Goal: Task Accomplishment & Management: Complete application form

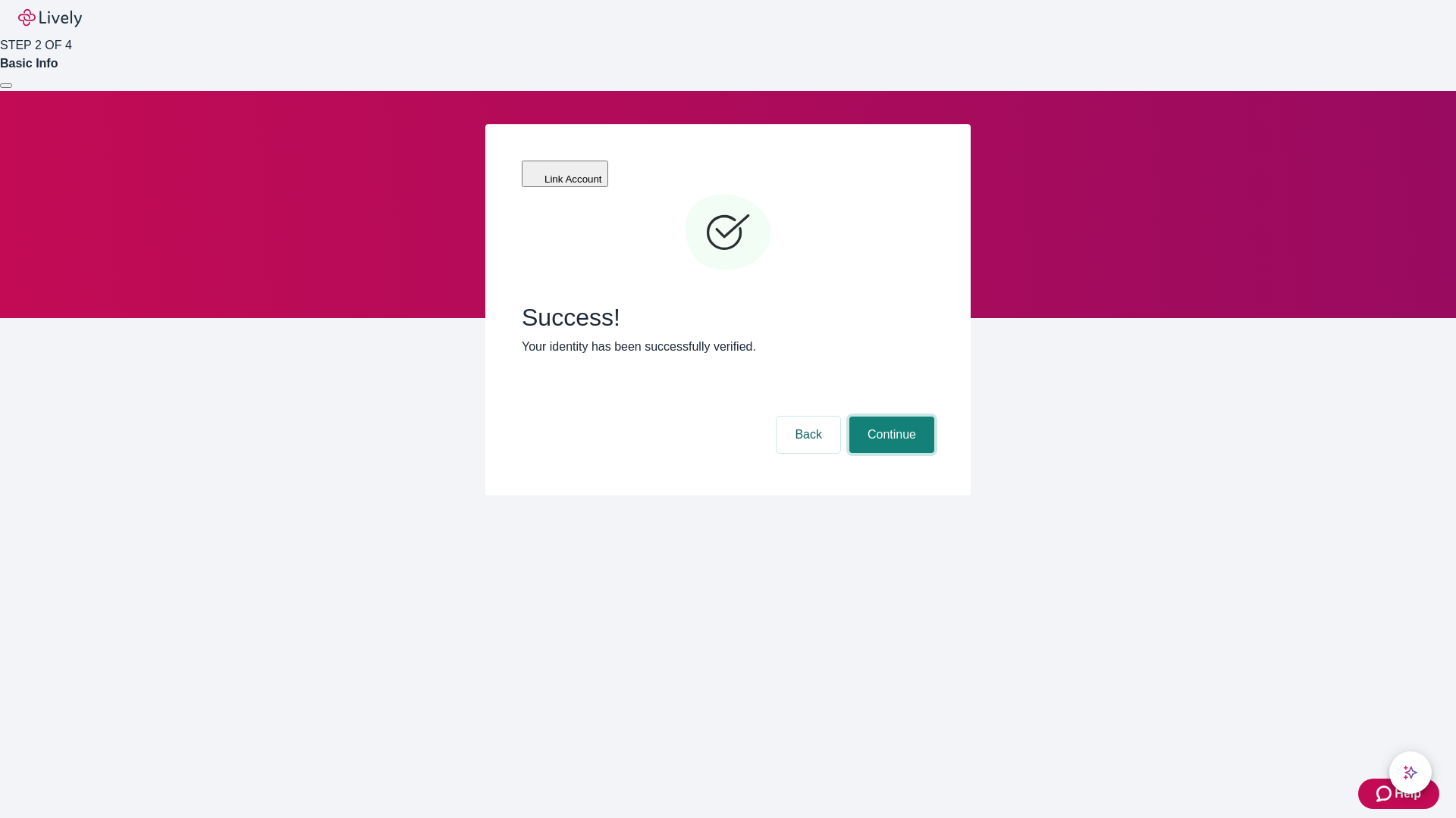
click at [889, 417] on button "Continue" at bounding box center [891, 435] width 85 height 36
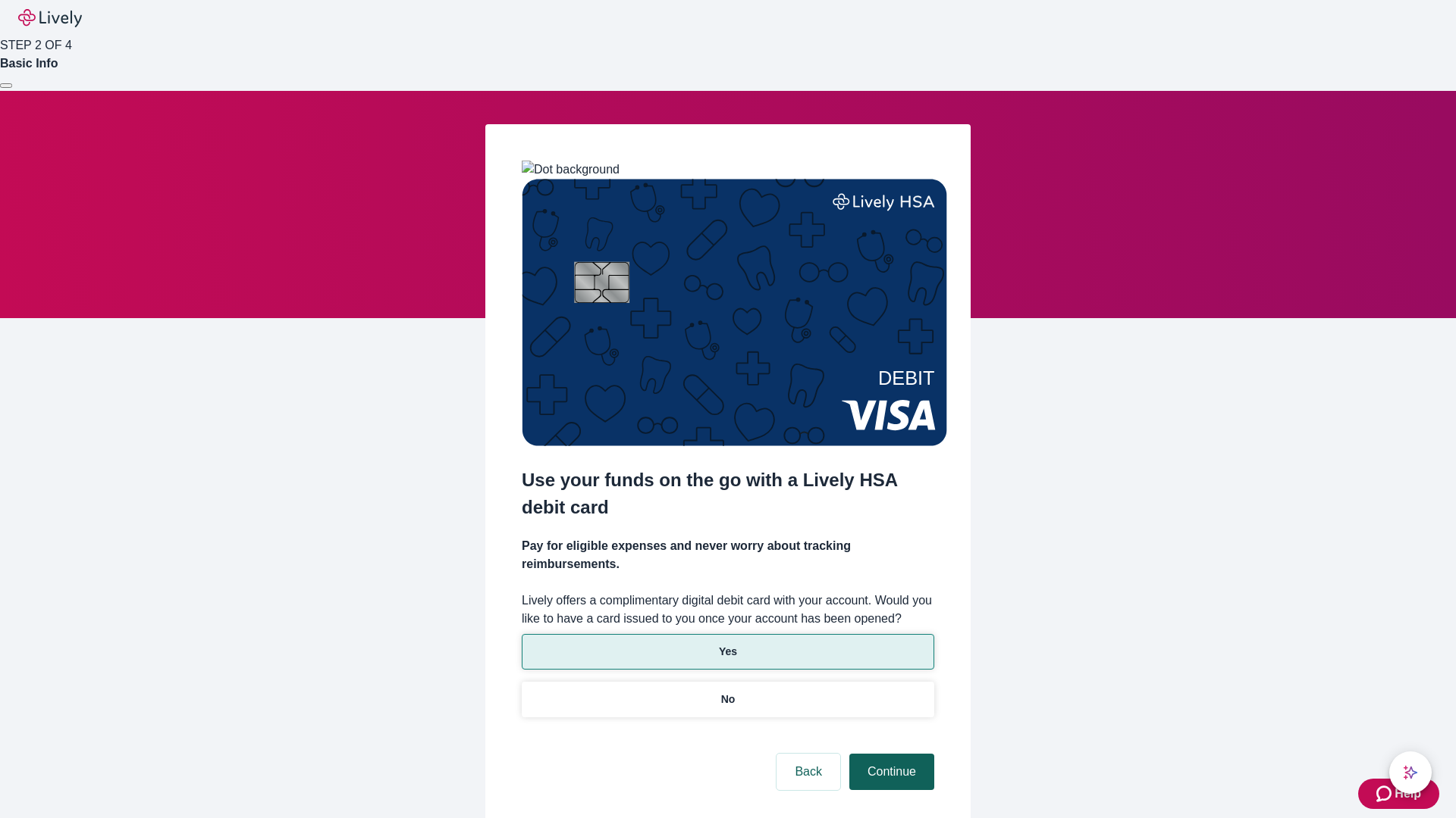
click at [727, 692] on p "No" at bounding box center [728, 700] width 14 height 16
click at [889, 754] on button "Continue" at bounding box center [891, 772] width 85 height 36
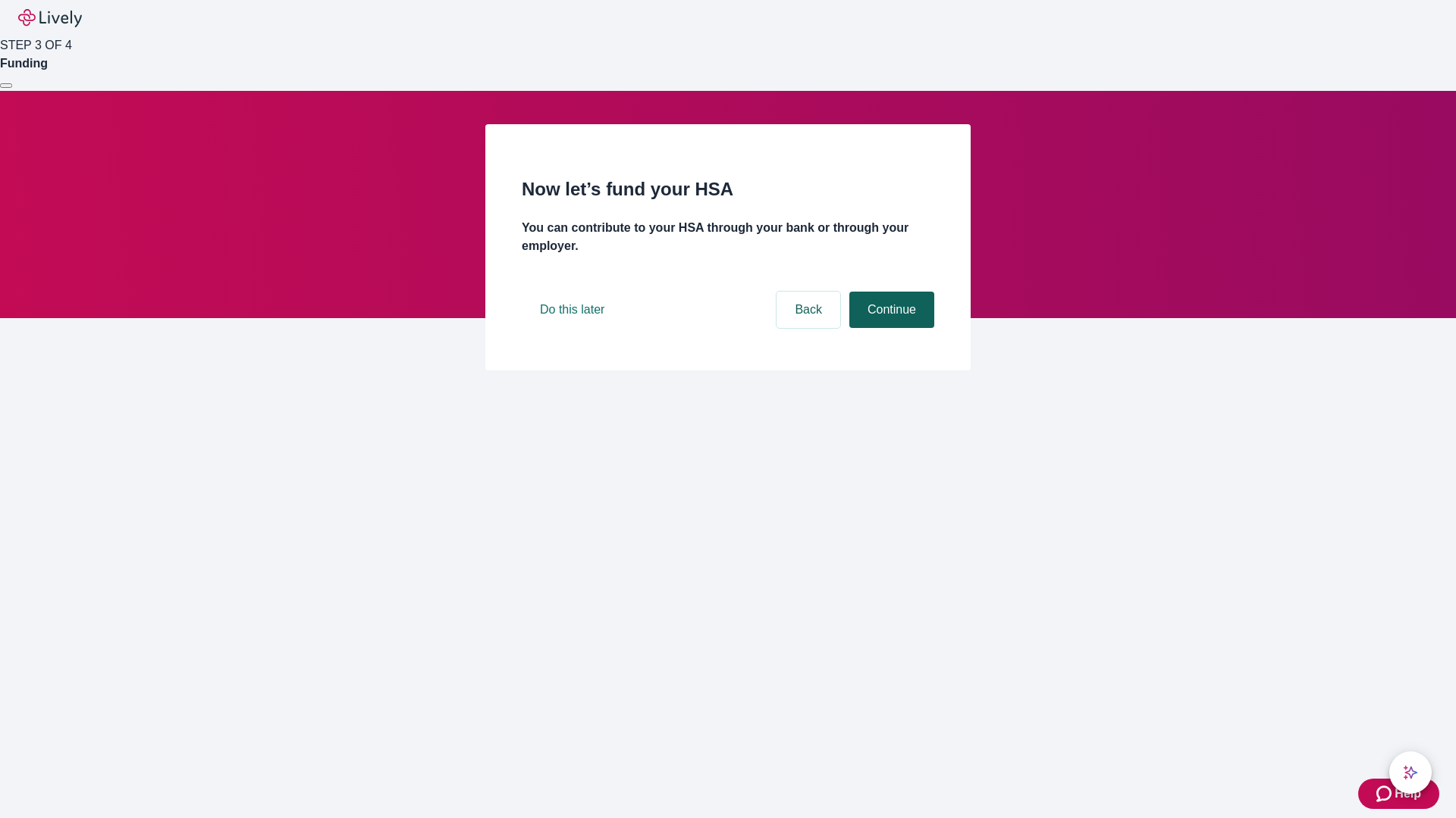
click at [889, 328] on button "Continue" at bounding box center [891, 310] width 85 height 36
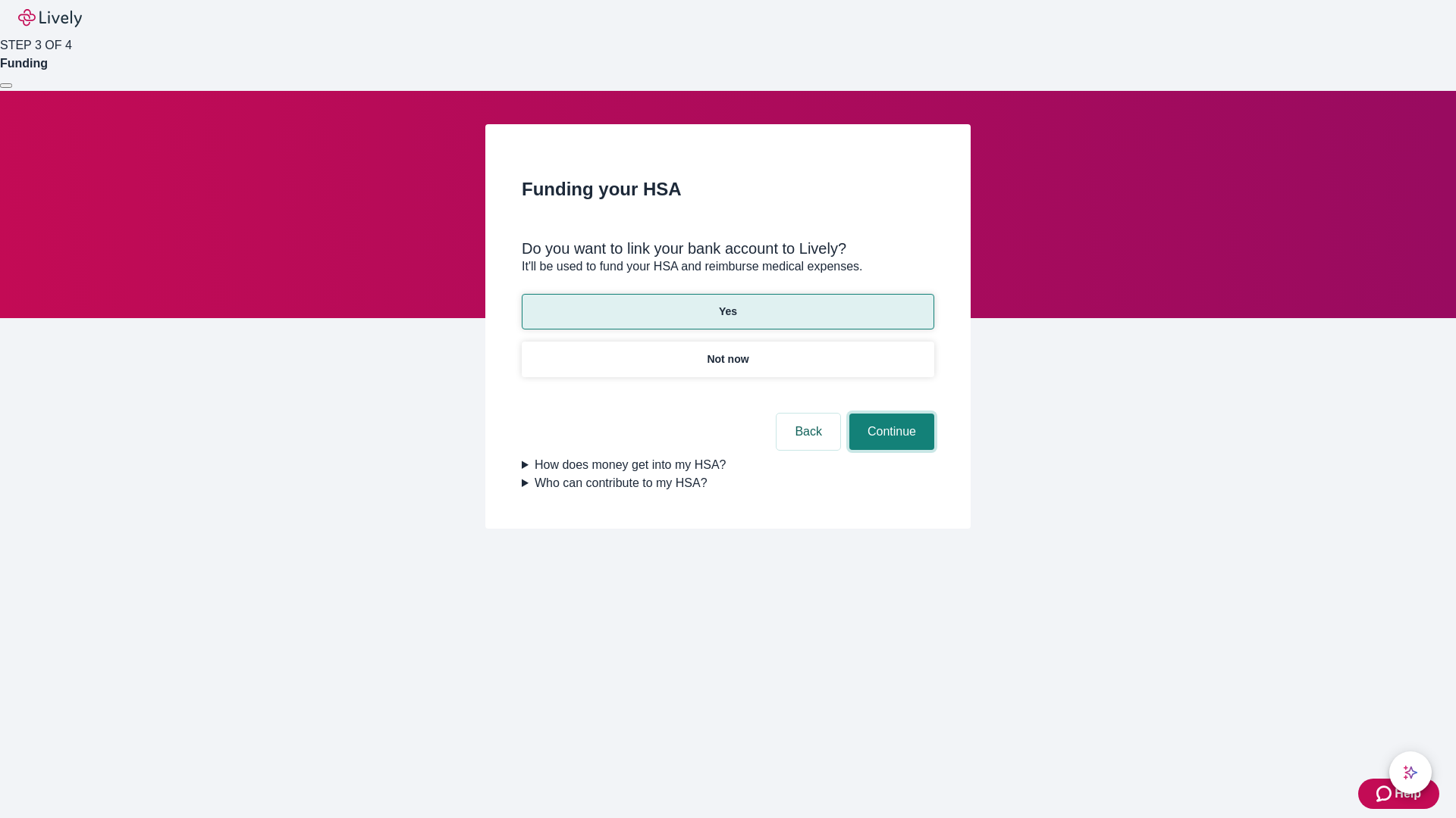
click at [889, 414] on button "Continue" at bounding box center [891, 432] width 85 height 36
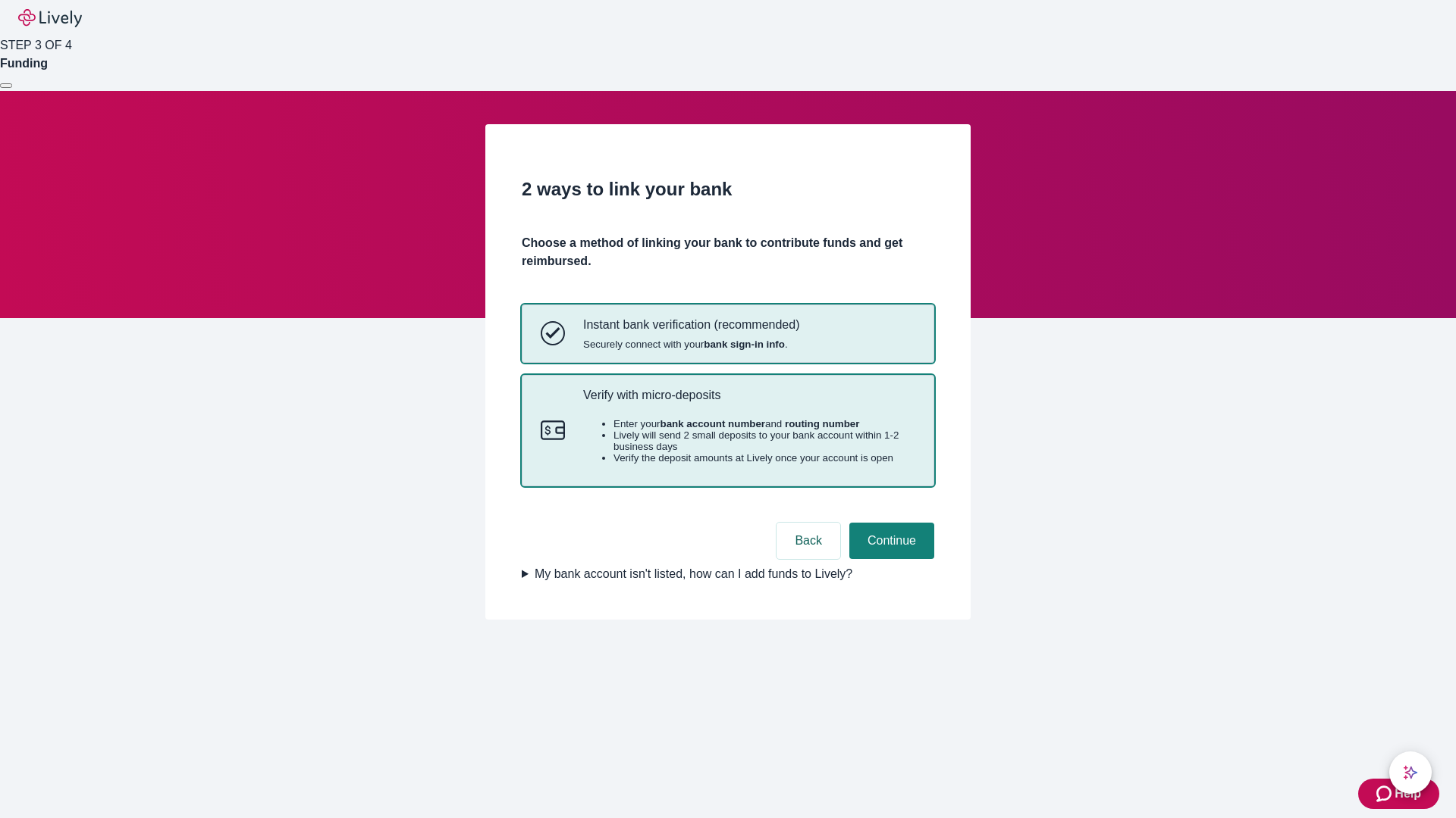
click at [748, 402] on p "Verify with micro-deposits" at bounding box center [749, 395] width 332 height 14
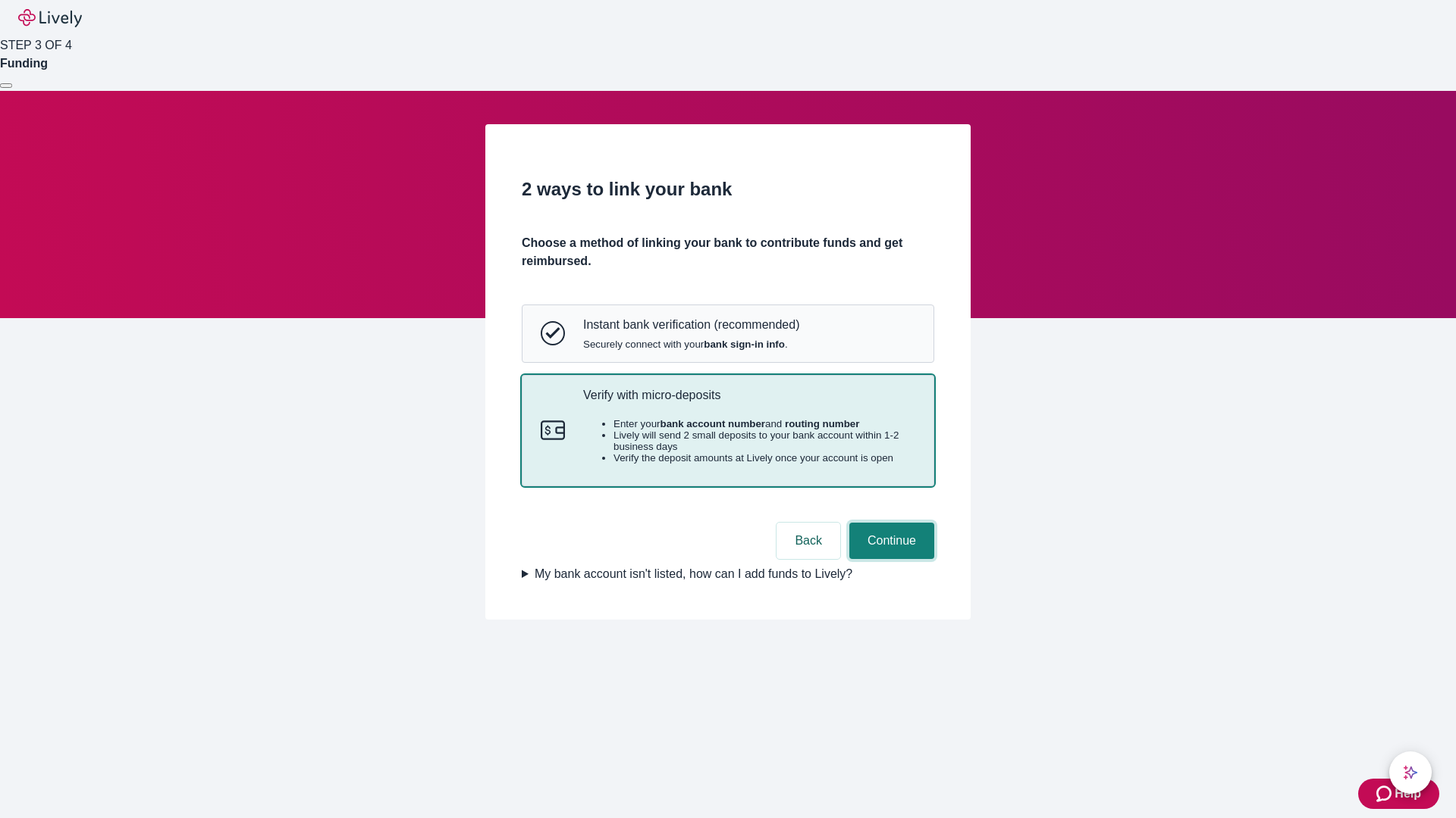
click at [889, 560] on button "Continue" at bounding box center [891, 541] width 85 height 36
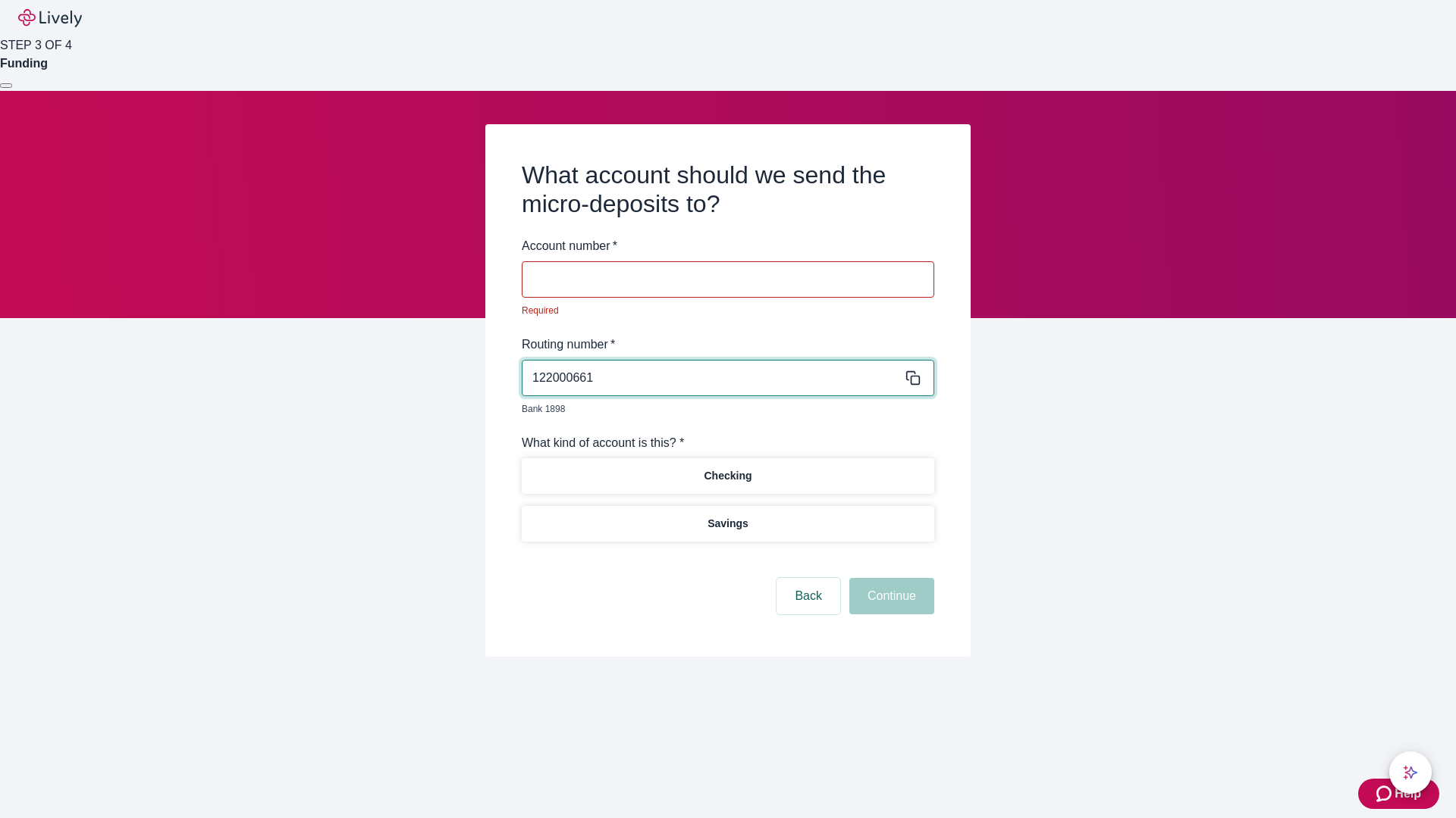
type input "122000661"
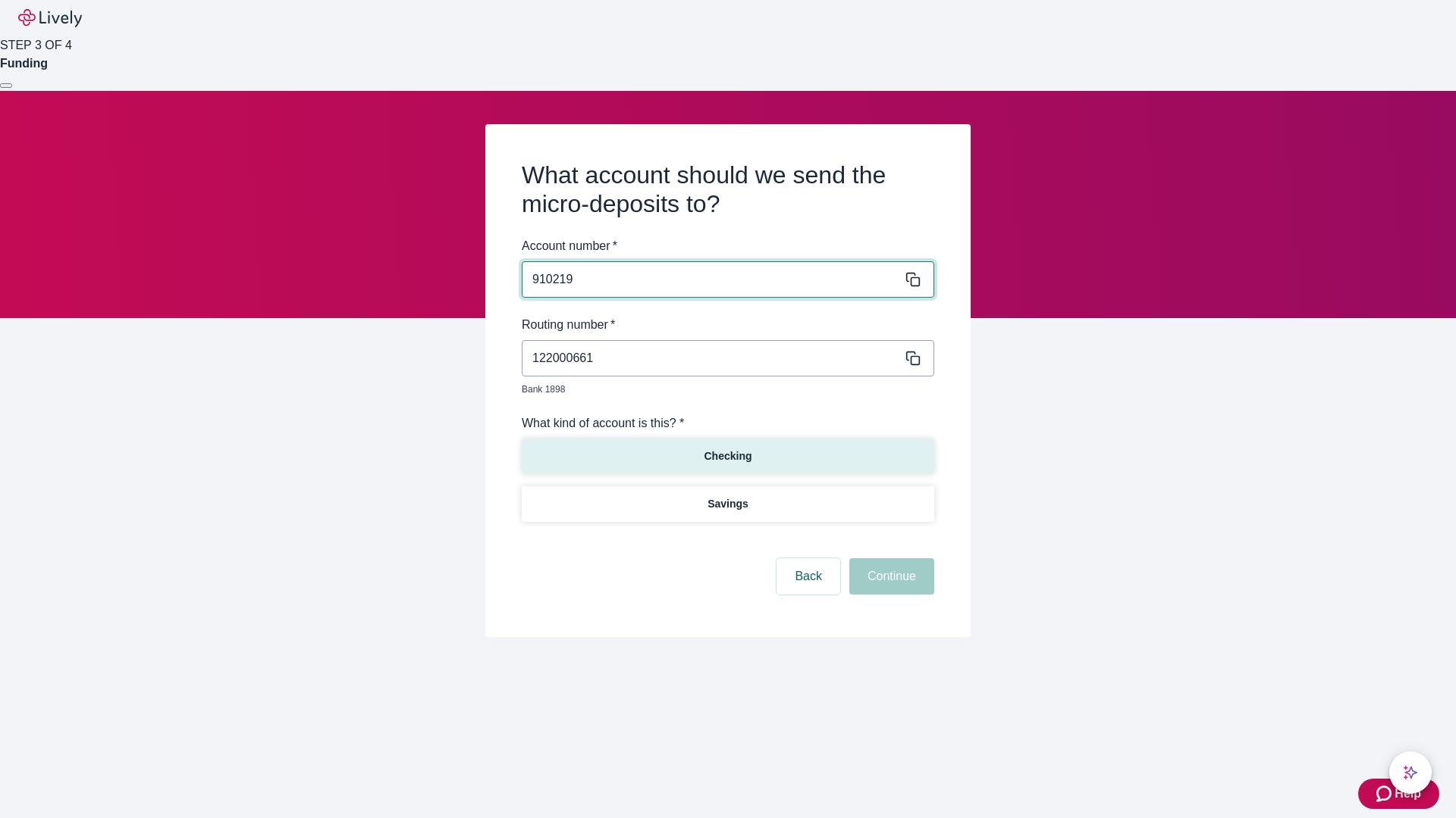
type input "910219"
click at [727, 448] on p "Checking" at bounding box center [727, 456] width 48 height 16
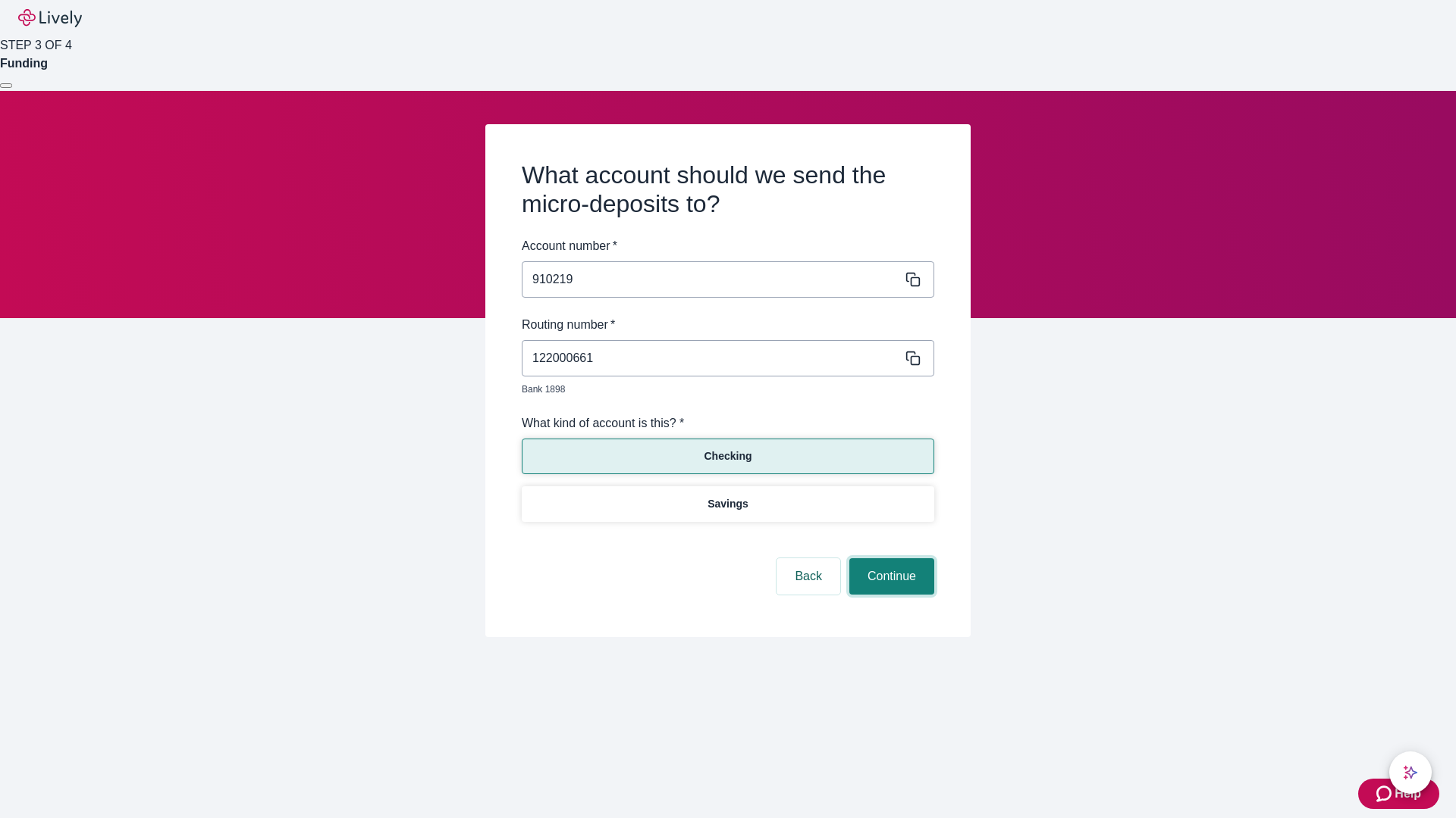
click at [889, 560] on button "Continue" at bounding box center [891, 577] width 85 height 36
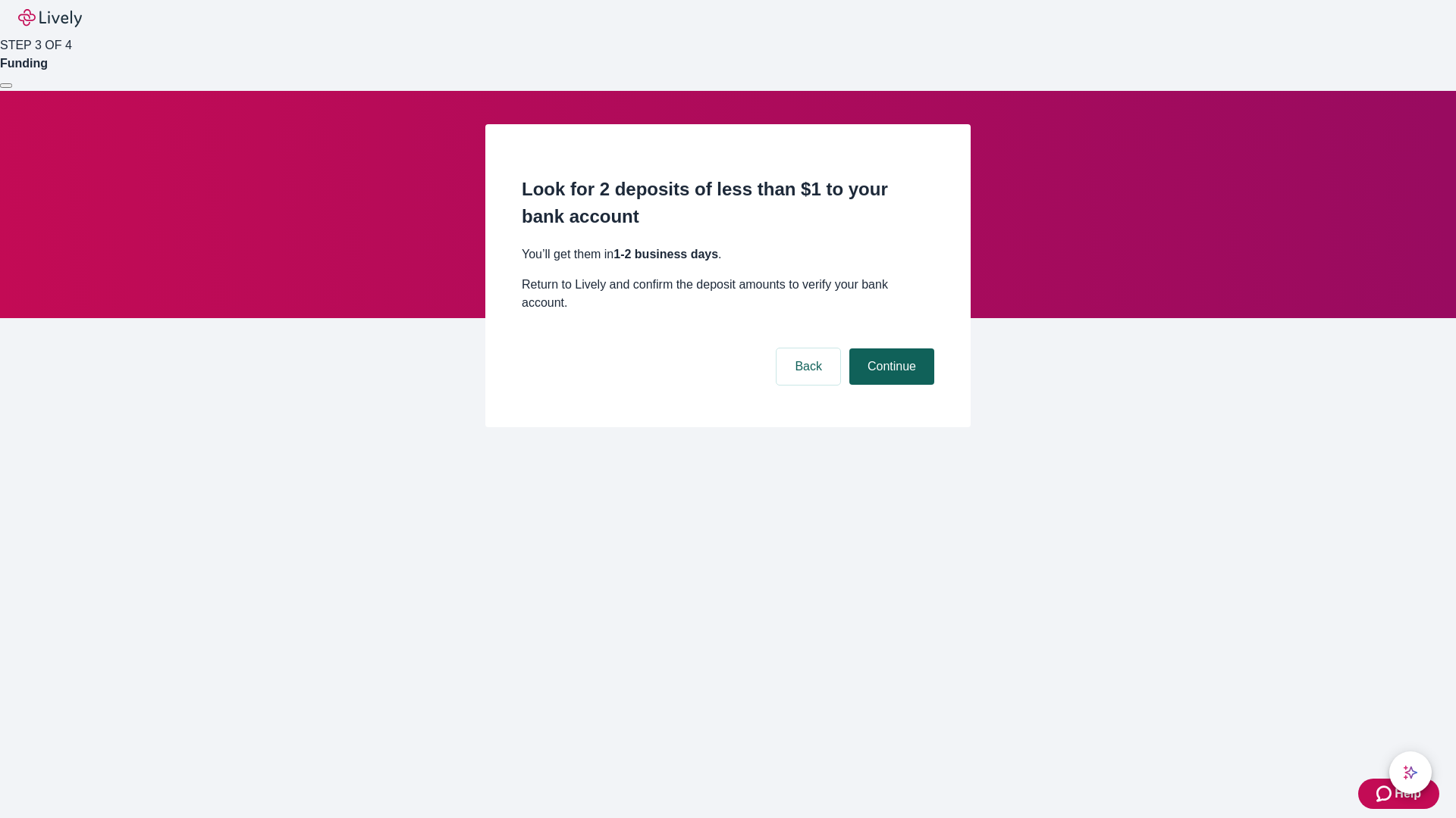
click at [889, 349] on button "Continue" at bounding box center [891, 367] width 85 height 36
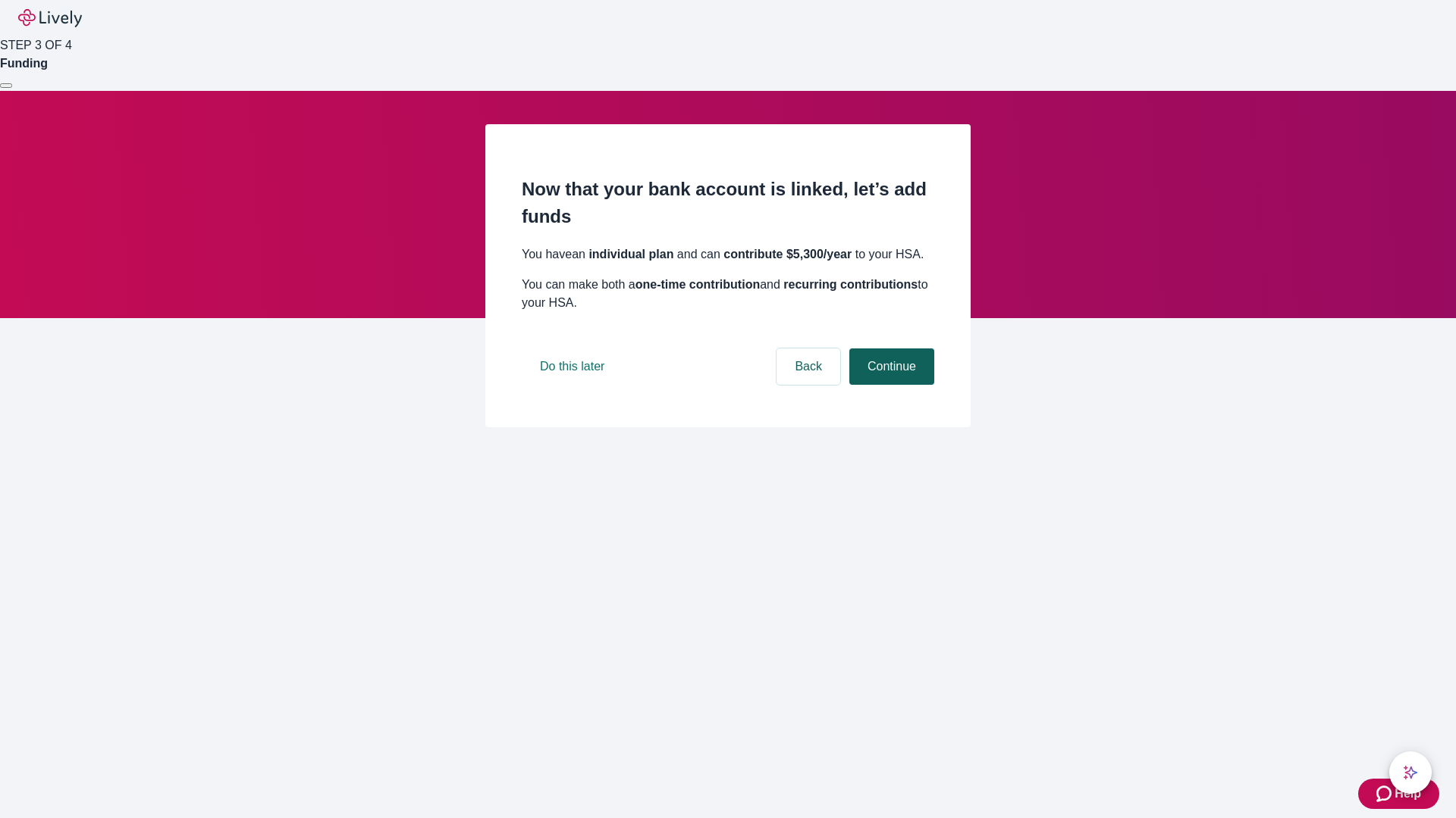
click at [889, 385] on button "Continue" at bounding box center [891, 367] width 85 height 36
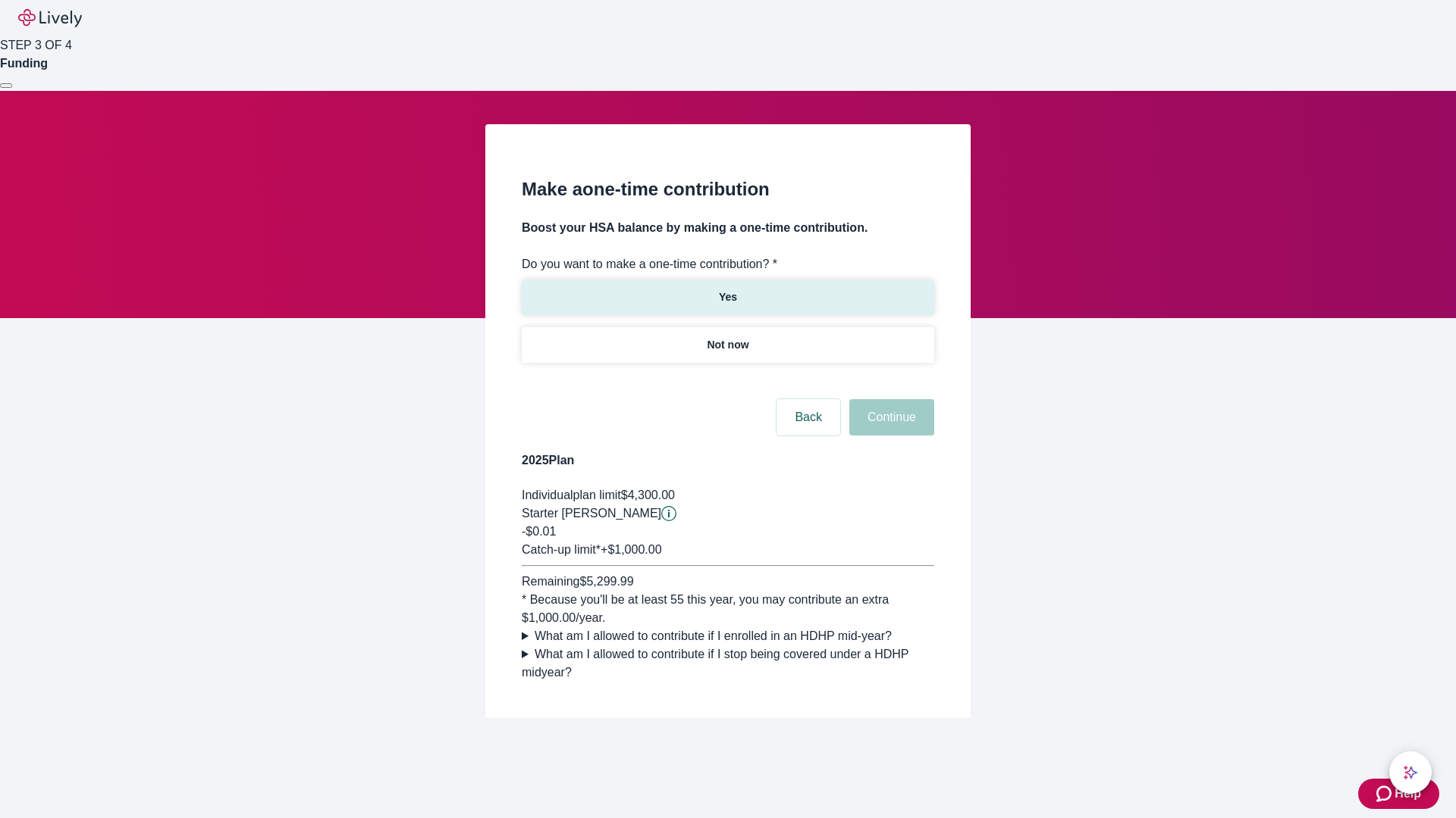
click at [727, 290] on p "Yes" at bounding box center [727, 298] width 18 height 16
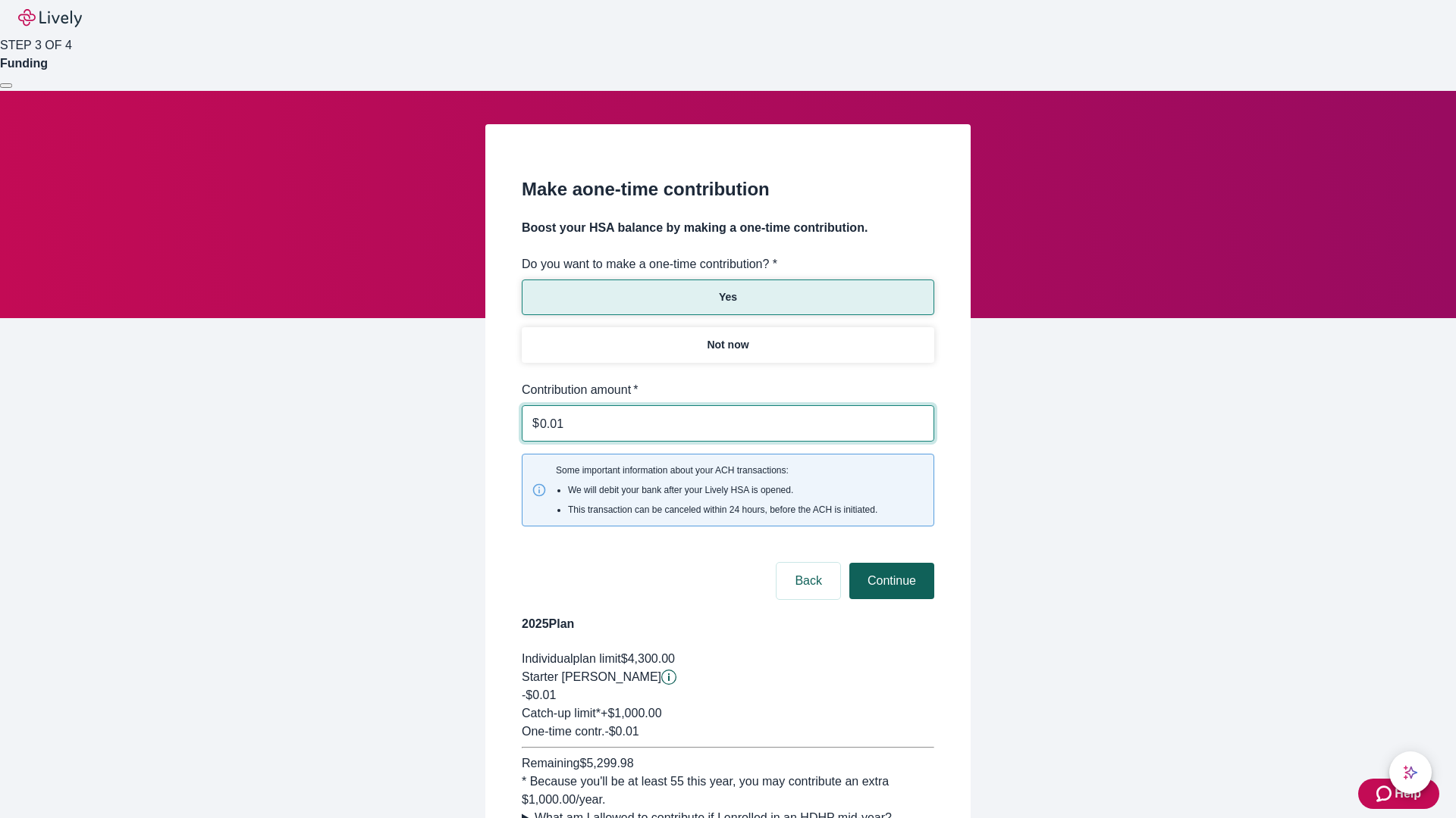
type input "0.01"
click at [889, 563] on button "Continue" at bounding box center [891, 581] width 85 height 36
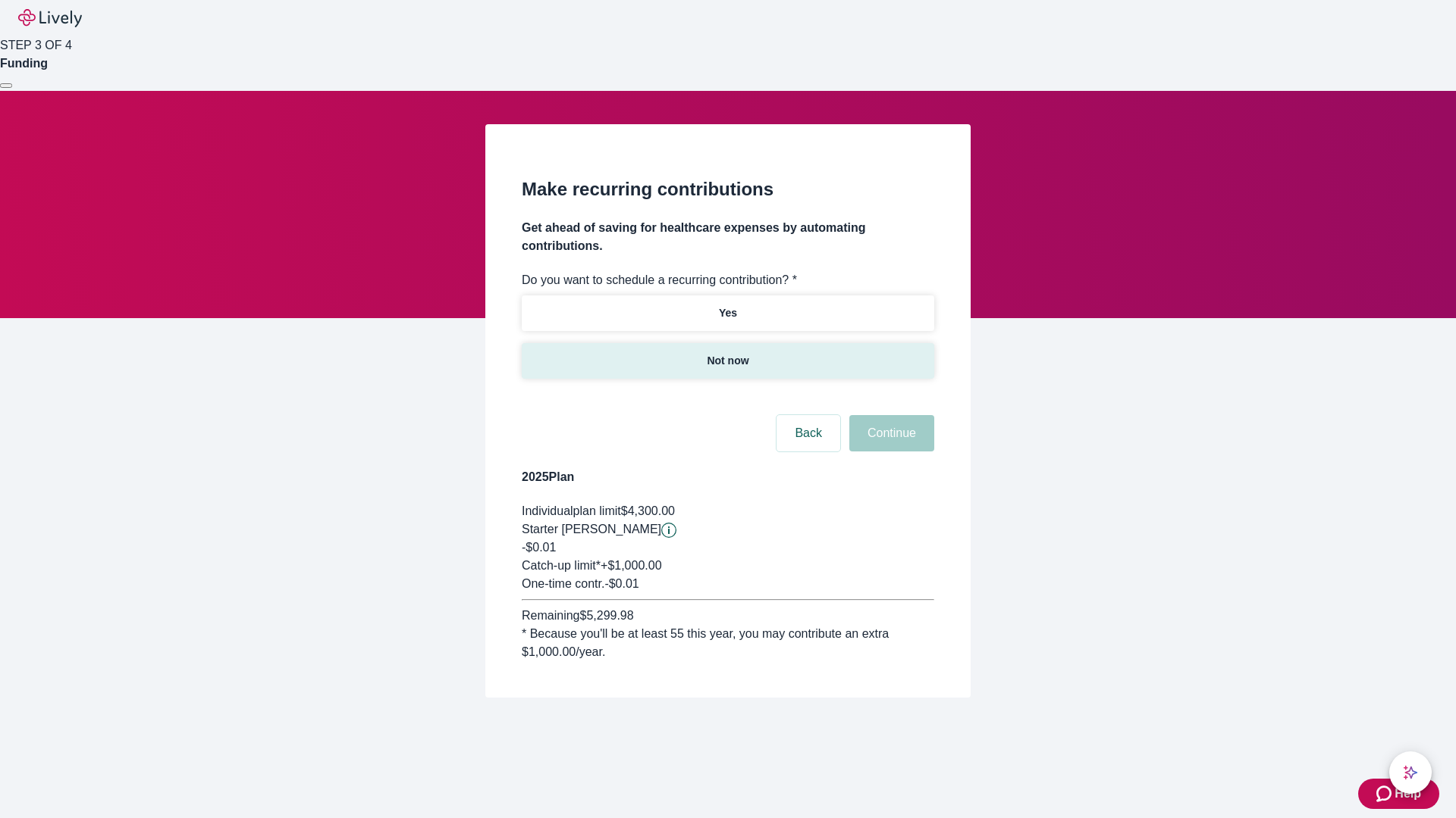
click at [727, 353] on p "Not now" at bounding box center [727, 361] width 41 height 16
click at [889, 416] on button "Continue" at bounding box center [891, 434] width 85 height 36
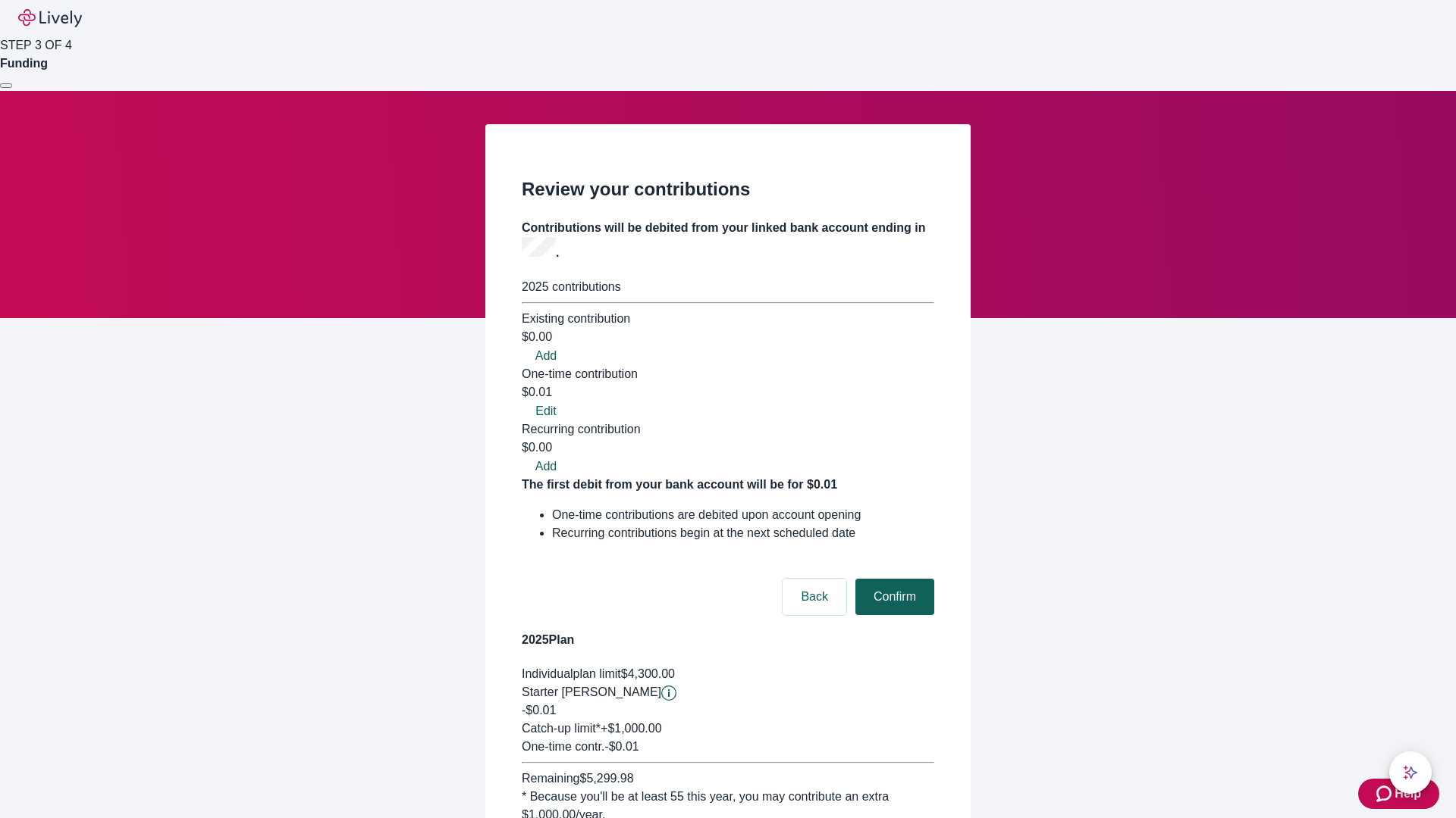
click at [892, 579] on button "Confirm" at bounding box center [894, 597] width 79 height 36
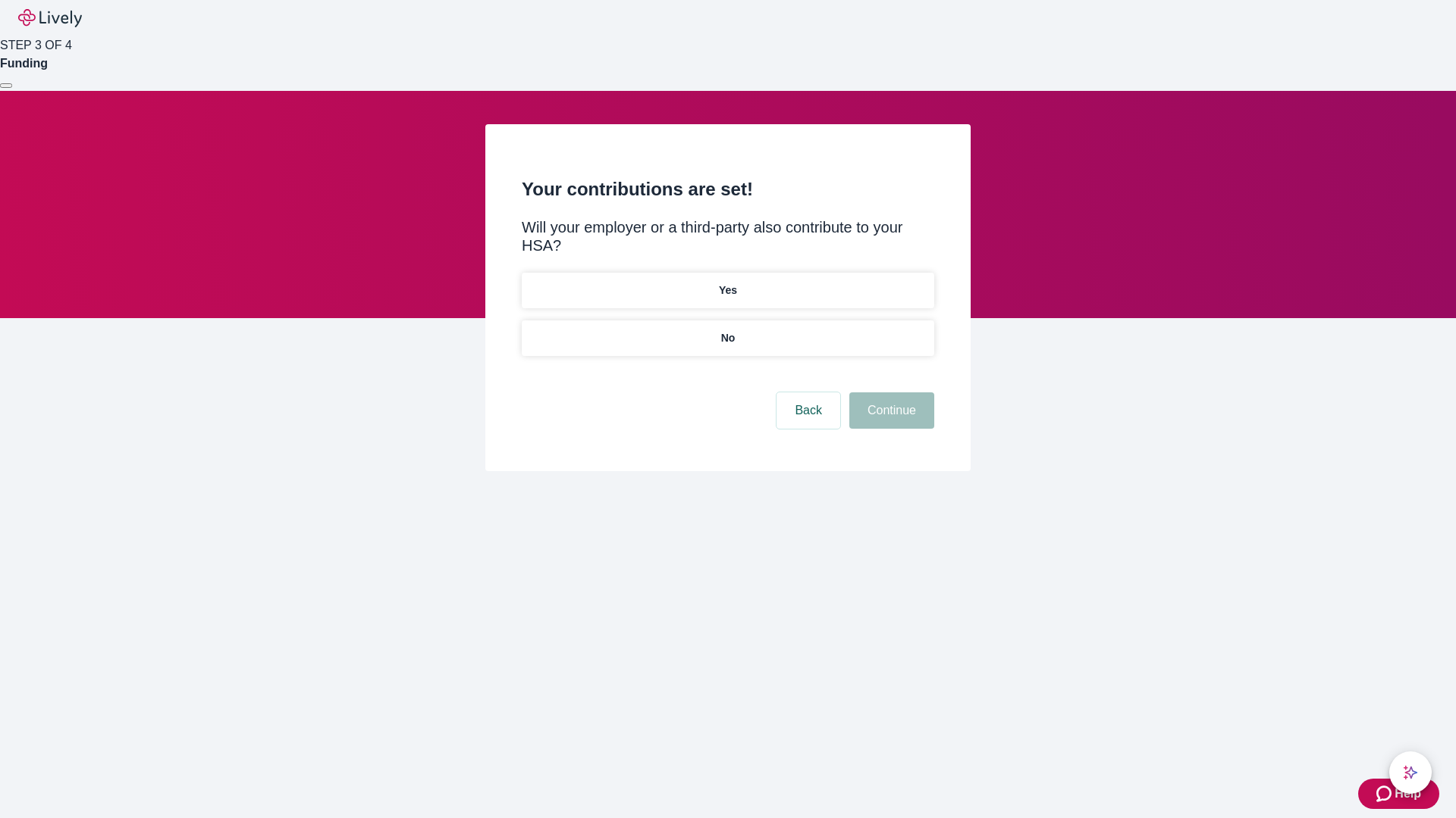
click at [727, 330] on p "No" at bounding box center [728, 338] width 14 height 16
click at [889, 393] on button "Continue" at bounding box center [891, 411] width 85 height 36
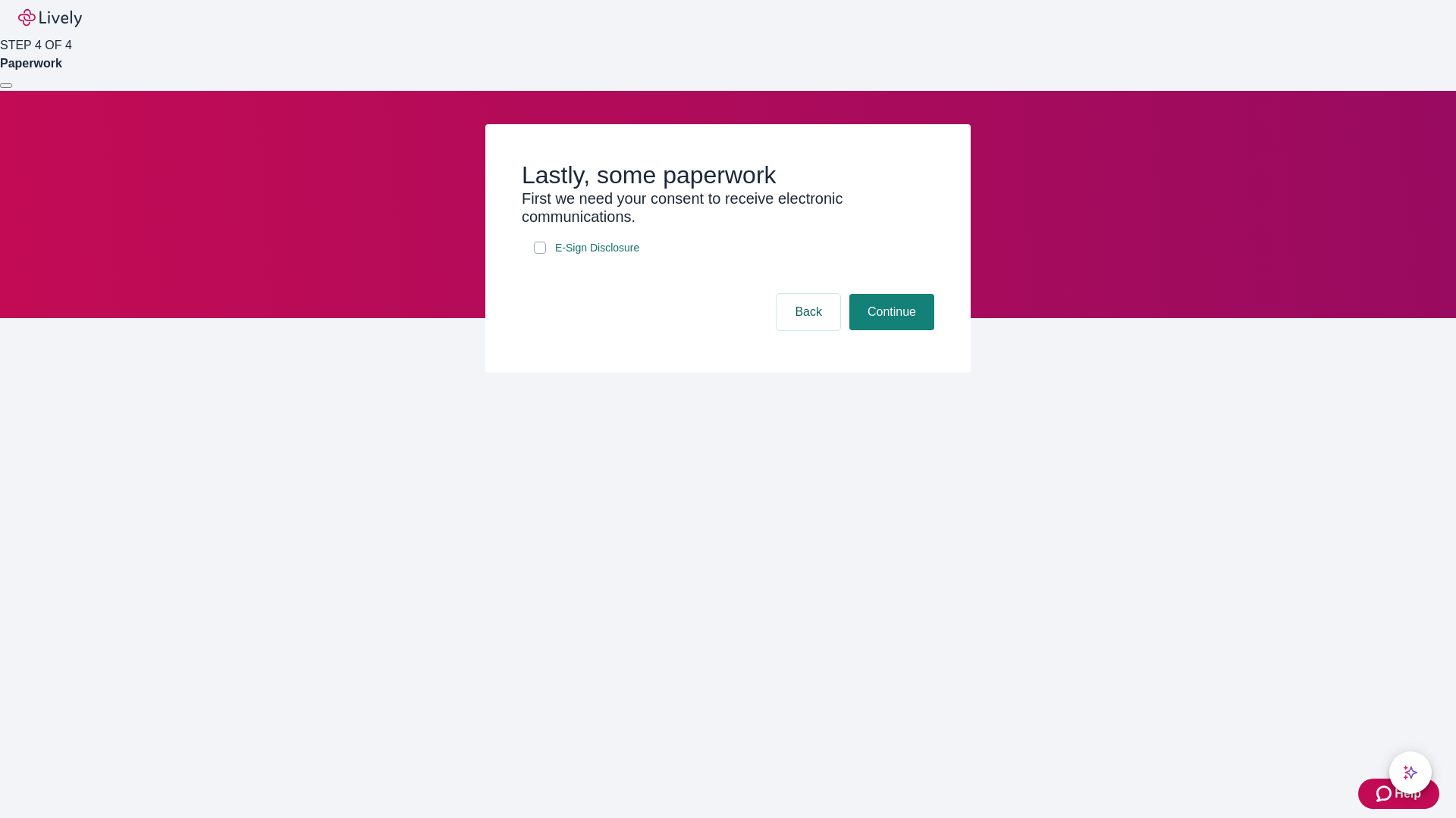
click at [540, 253] on input "E-Sign Disclosure" at bounding box center [540, 248] width 12 height 12
checkbox input "true"
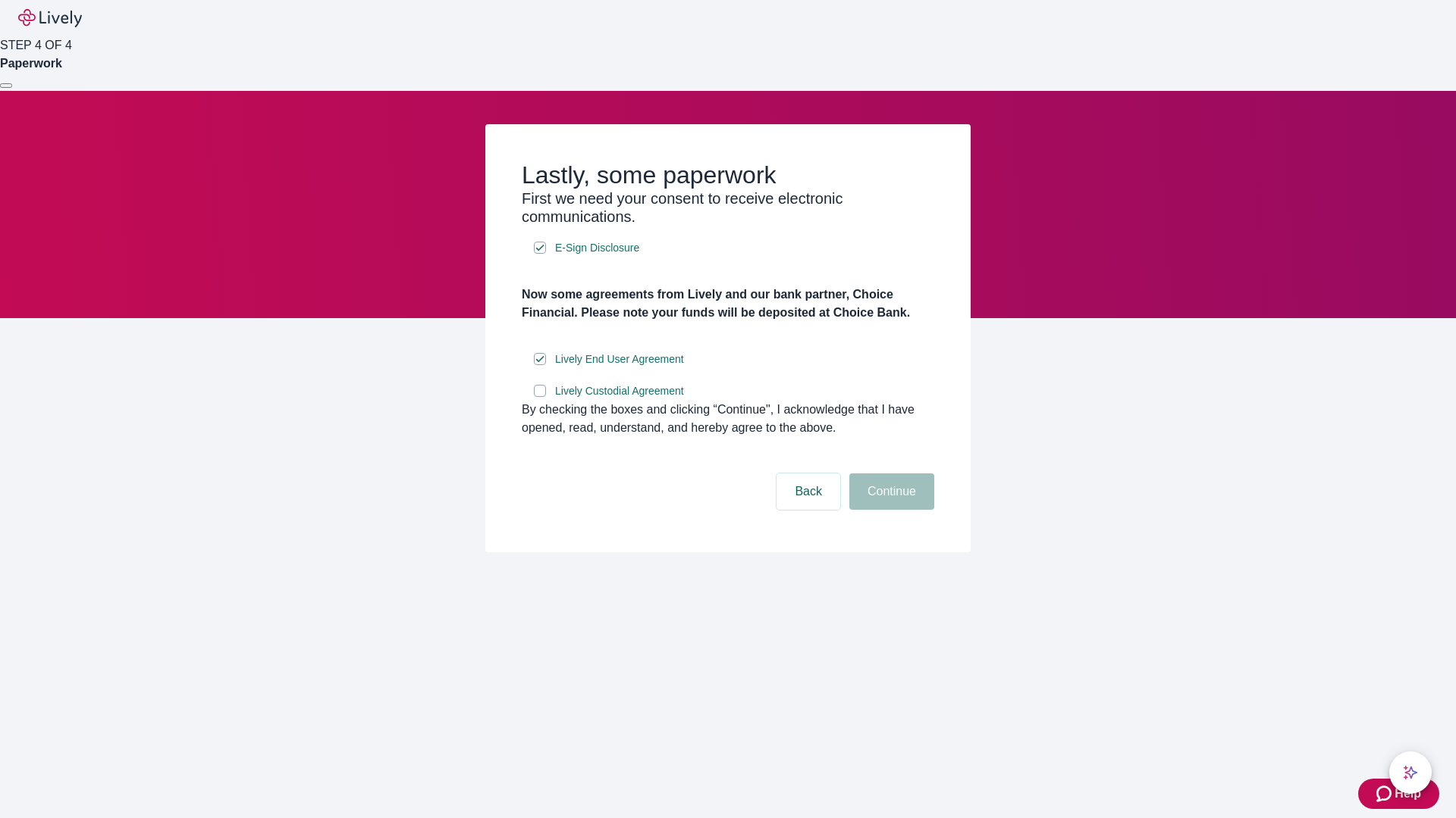
click at [540, 397] on input "Lively Custodial Agreement" at bounding box center [540, 391] width 12 height 12
checkbox input "true"
click at [889, 510] on button "Continue" at bounding box center [891, 492] width 85 height 36
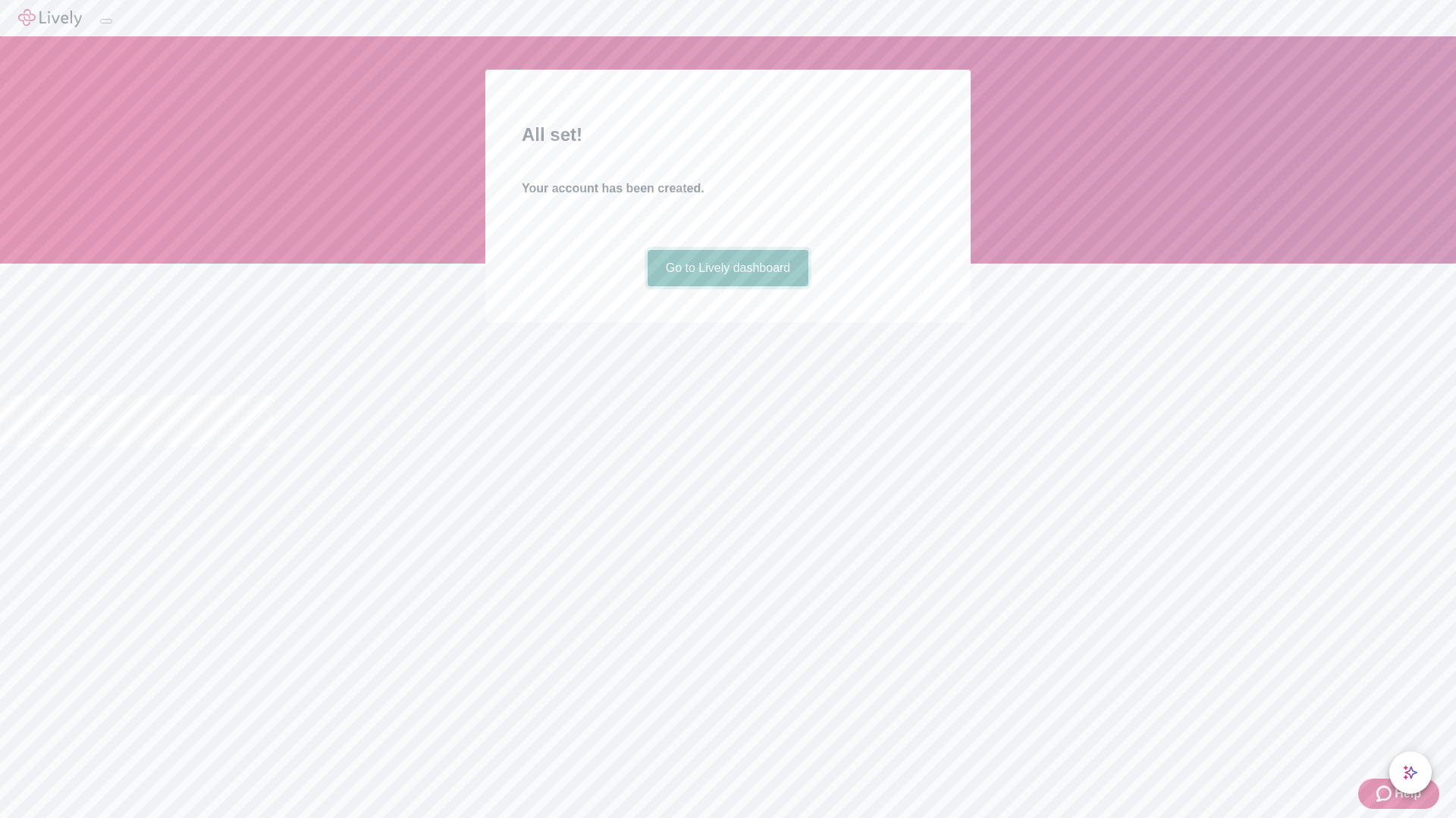
click at [727, 286] on link "Go to Lively dashboard" at bounding box center [728, 268] width 161 height 36
